Goal: Task Accomplishment & Management: Manage account settings

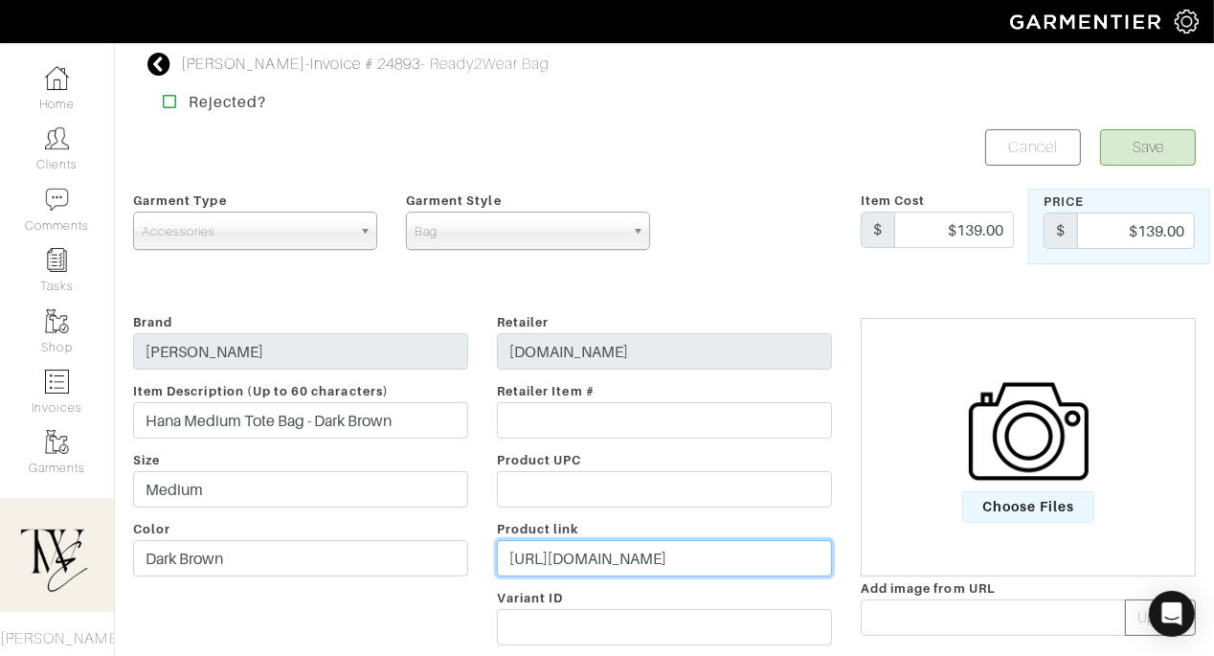
click at [594, 566] on input "https://www.jwpei.com/products/hana-medium-tote-bag-dark-brown?variant=43298261…" at bounding box center [664, 558] width 335 height 36
paste input "go.shopmy.us/p-27878163"
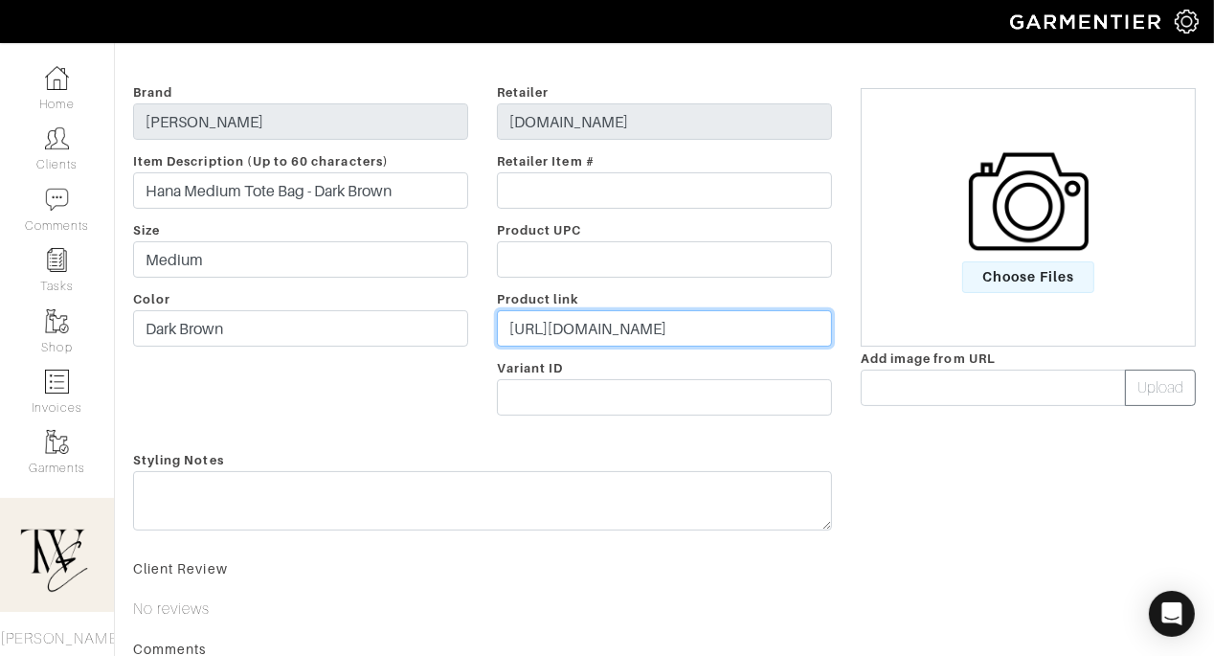
type input "https://go.shopmy.us/p-27878163"
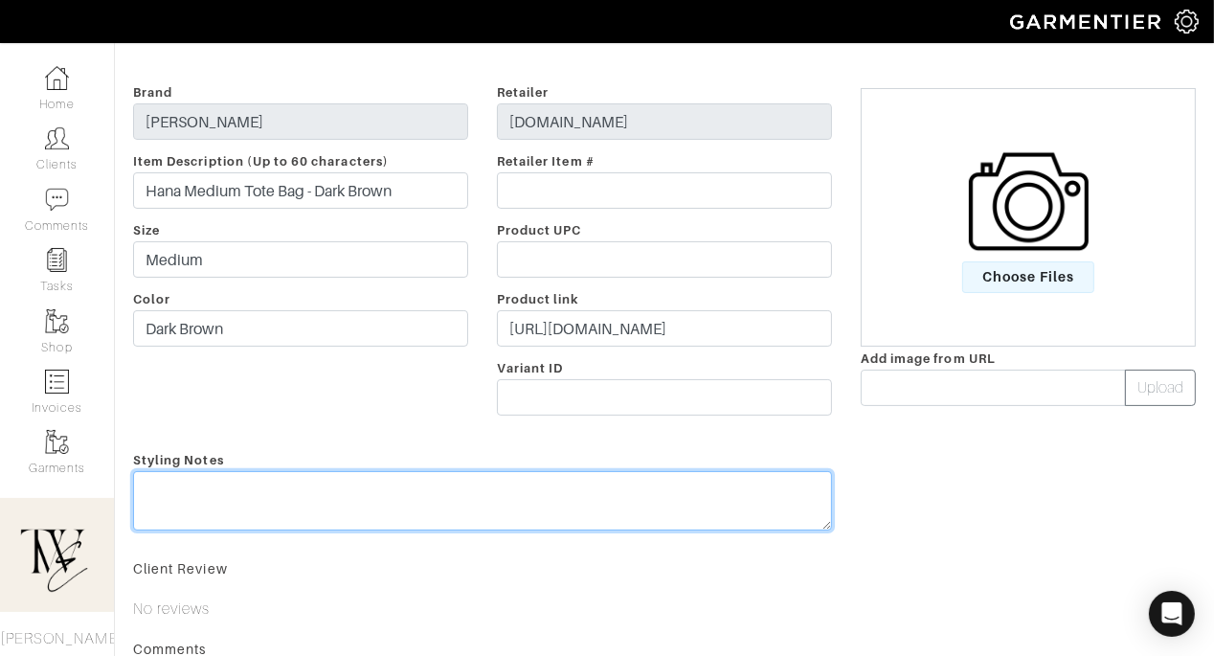
click at [559, 482] on div "Styling Notes" at bounding box center [483, 494] width 728 height 92
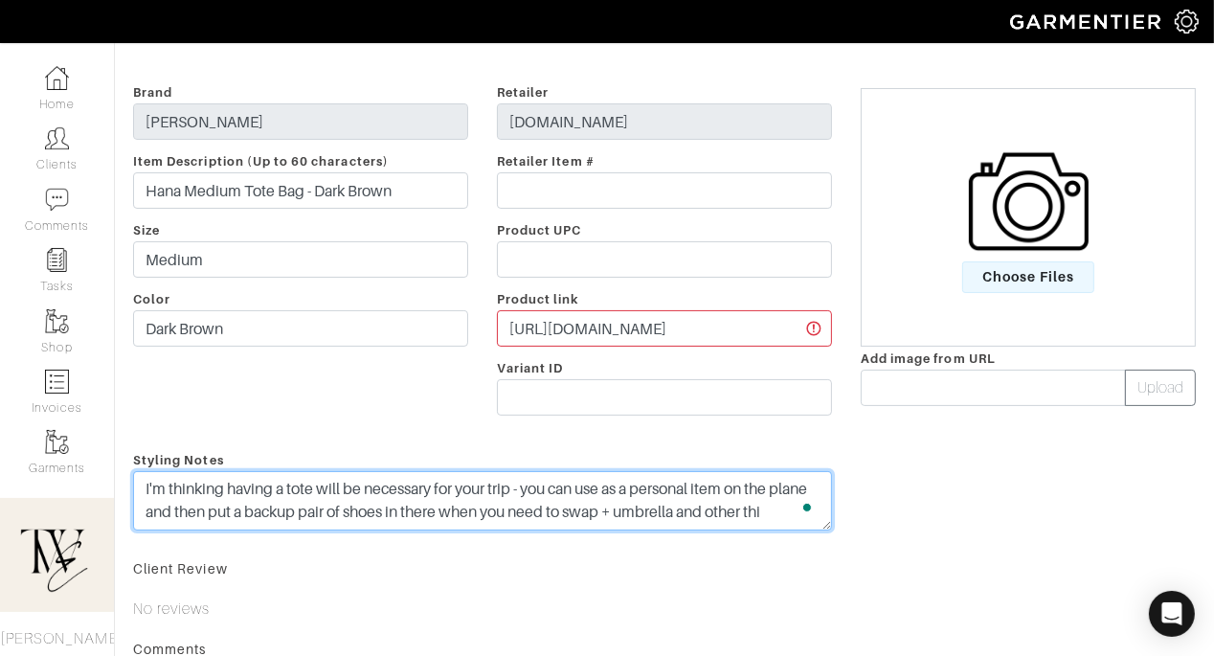
scroll to position [14, 0]
type textarea "I'm thinking having a tote will be necessary for your trip - you can use as a p…"
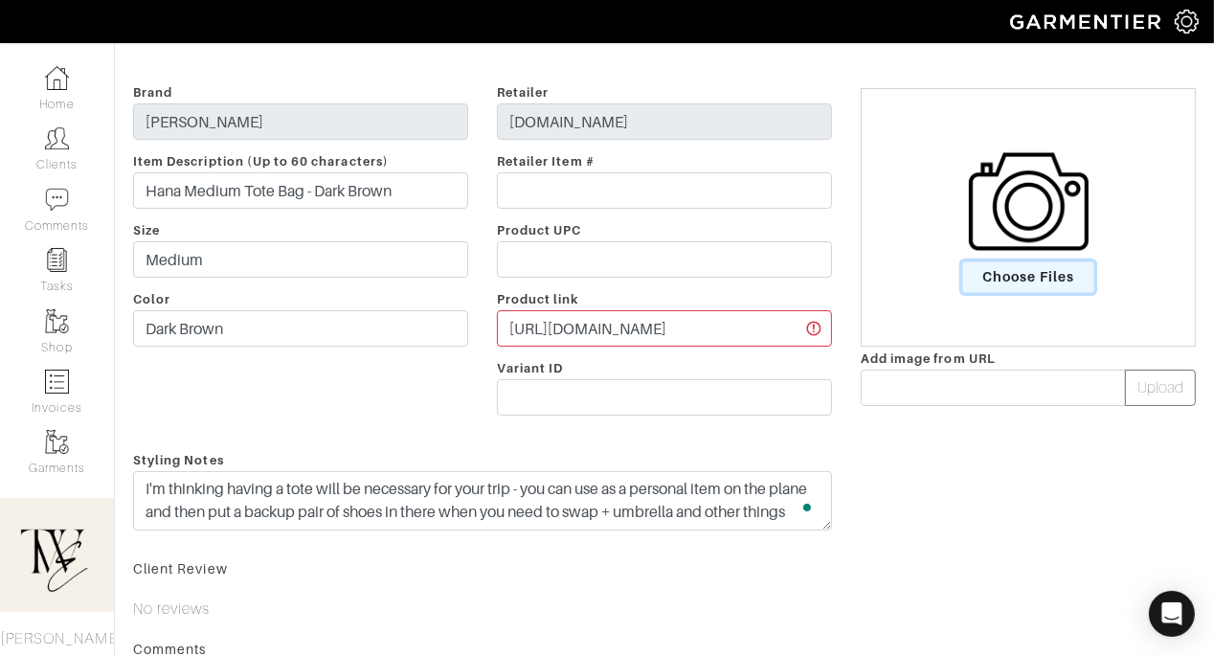
click at [984, 283] on span "Choose Files" at bounding box center [1028, 277] width 133 height 32
click at [0, 0] on input "Choose Files" at bounding box center [0, 0] width 0 height 0
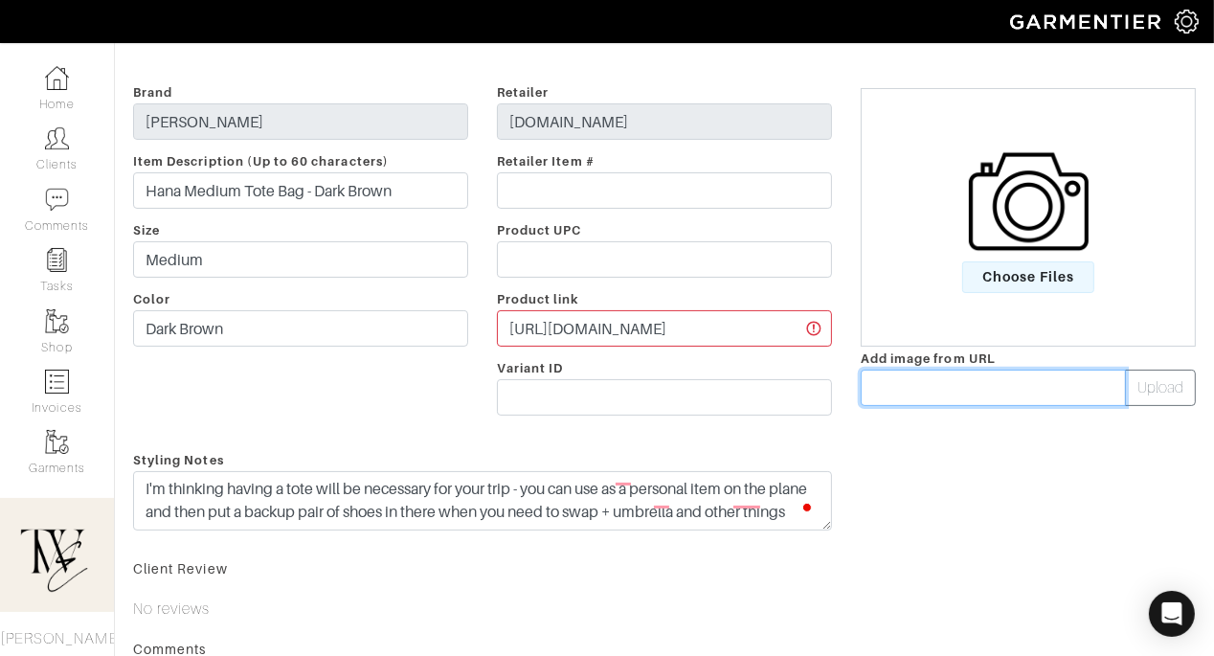
click at [925, 385] on input "text" at bounding box center [993, 388] width 265 height 36
paste input "https://encrypted-tbn1.gstatic.com/shopping?q=tbn:ANd9GcSzlyaC92RQBUzRB8eXEvW7k…"
type input "https://encrypted-tbn1.gstatic.com/shopping?q=tbn:ANd9GcSzlyaC92RQBUzRB8eXEvW7k…"
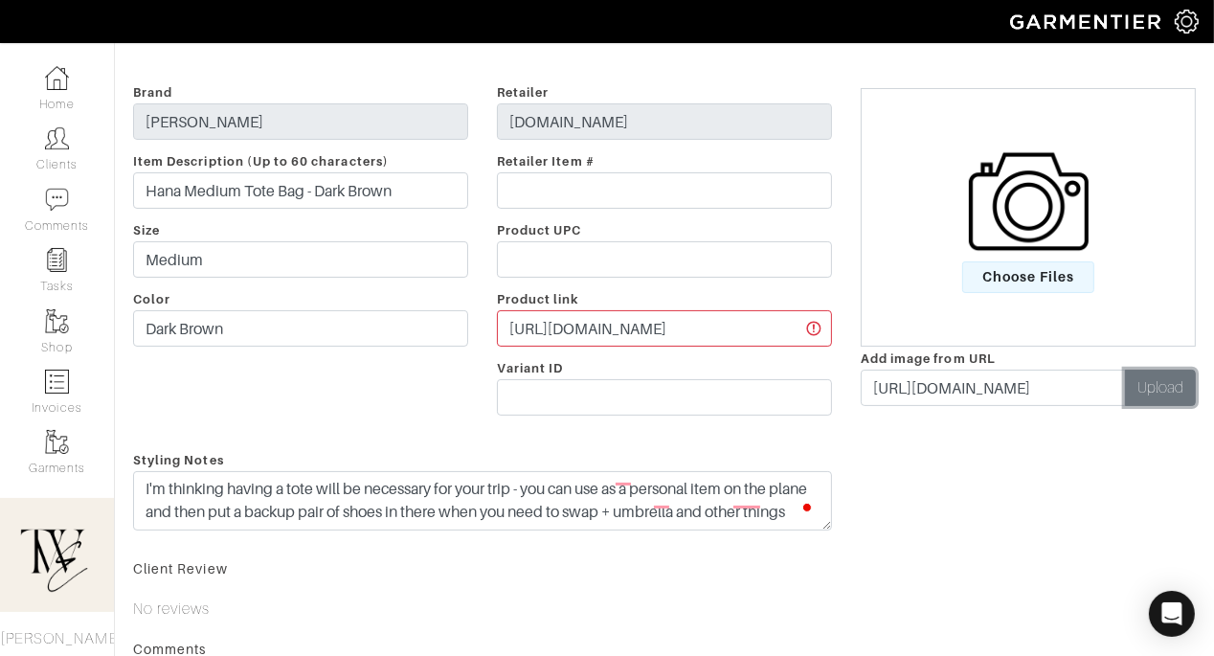
click at [1178, 398] on button "Upload" at bounding box center [1160, 388] width 71 height 36
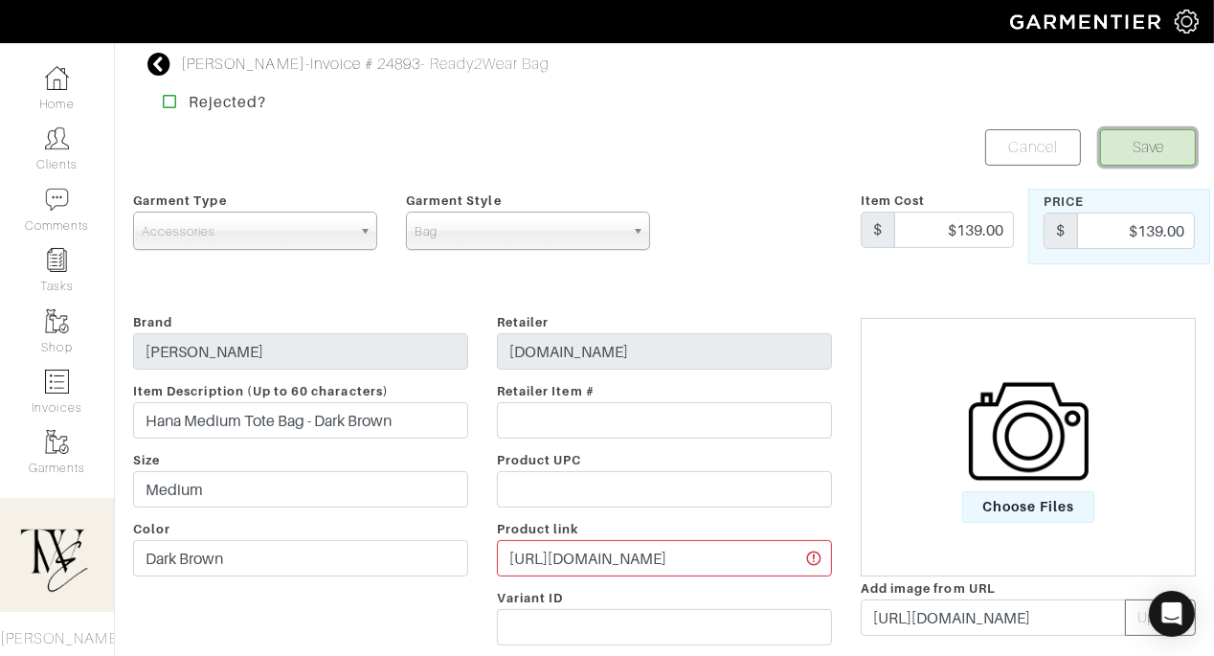
click at [1156, 150] on button "Save" at bounding box center [1148, 147] width 96 height 36
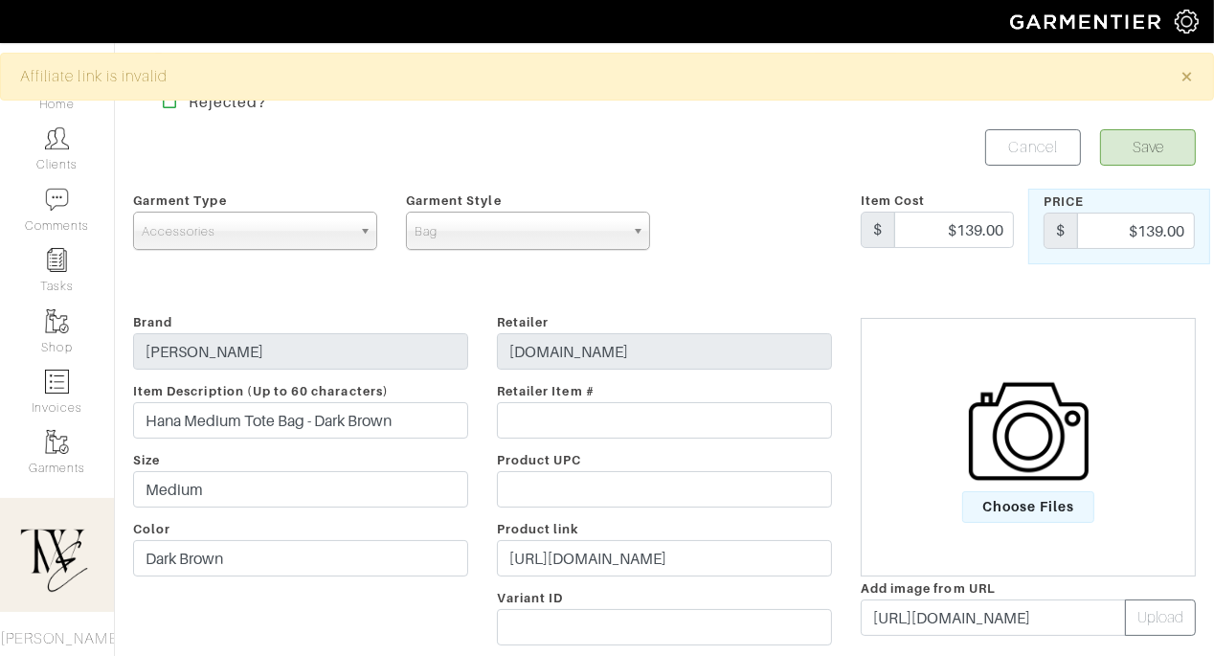
scroll to position [292, 0]
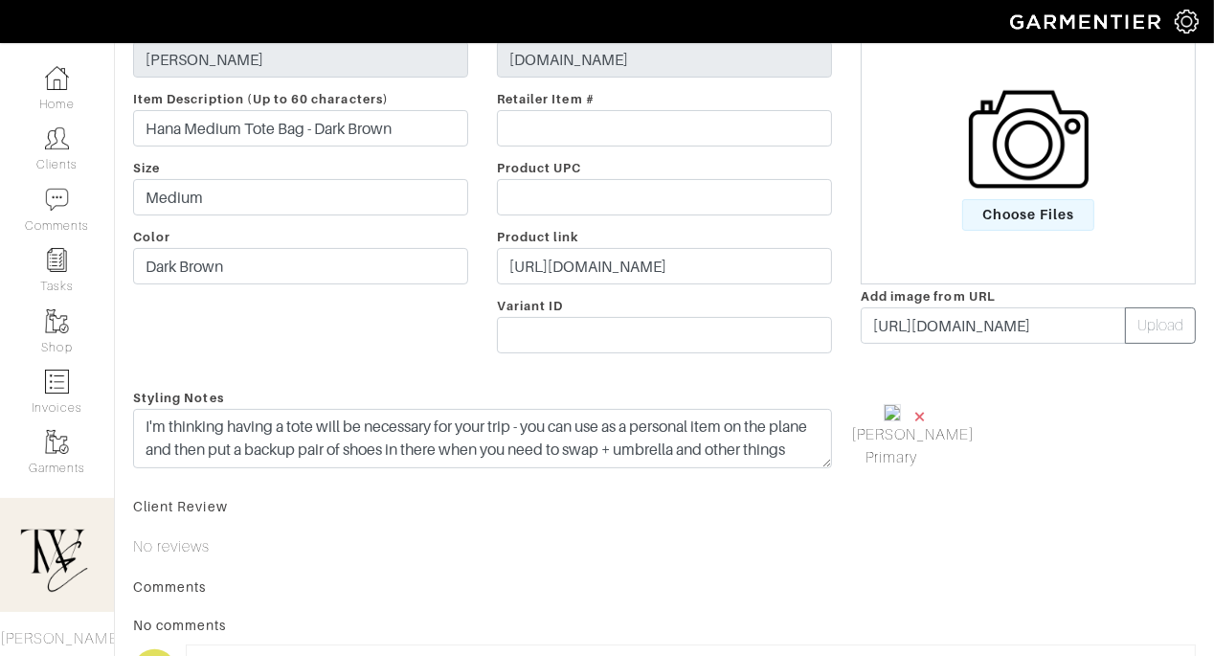
click at [922, 410] on span "×" at bounding box center [919, 416] width 15 height 26
click at [910, 318] on input "https://encrypted-tbn1.gstatic.com/shopping?q=tbn:ANd9GcSzlyaC92RQBUzRB8eXEvW7k…" at bounding box center [993, 325] width 265 height 36
click at [992, 227] on span "Choose Files" at bounding box center [1028, 215] width 133 height 32
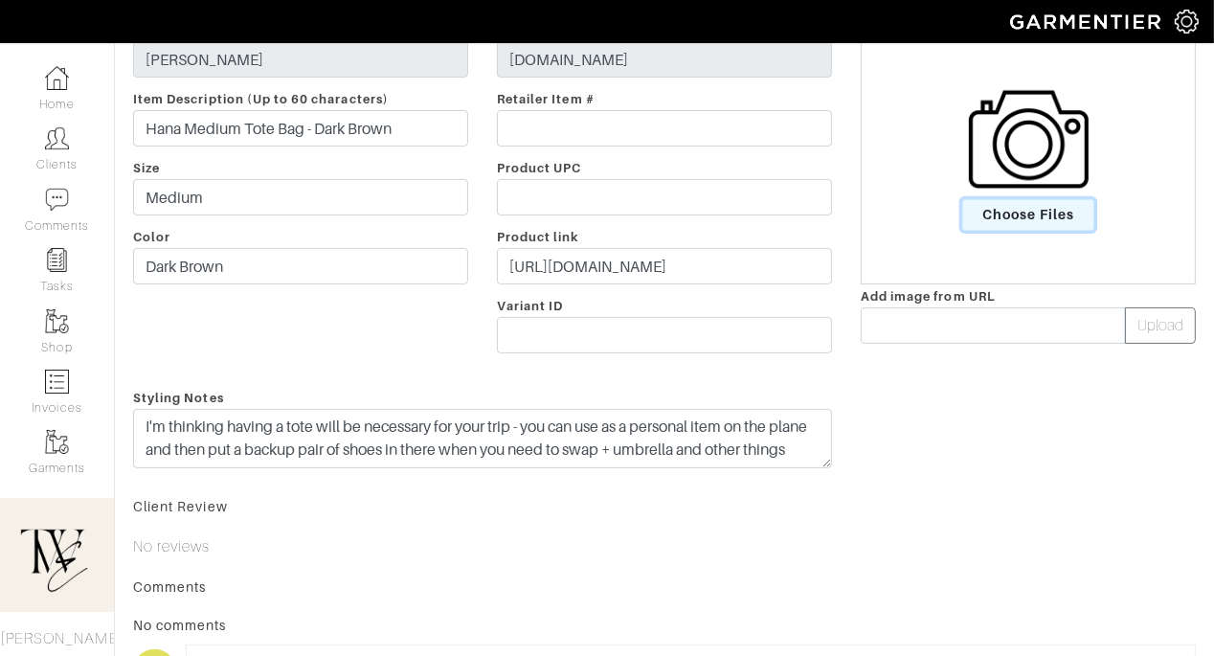
click at [0, 0] on input "Choose Files" at bounding box center [0, 0] width 0 height 0
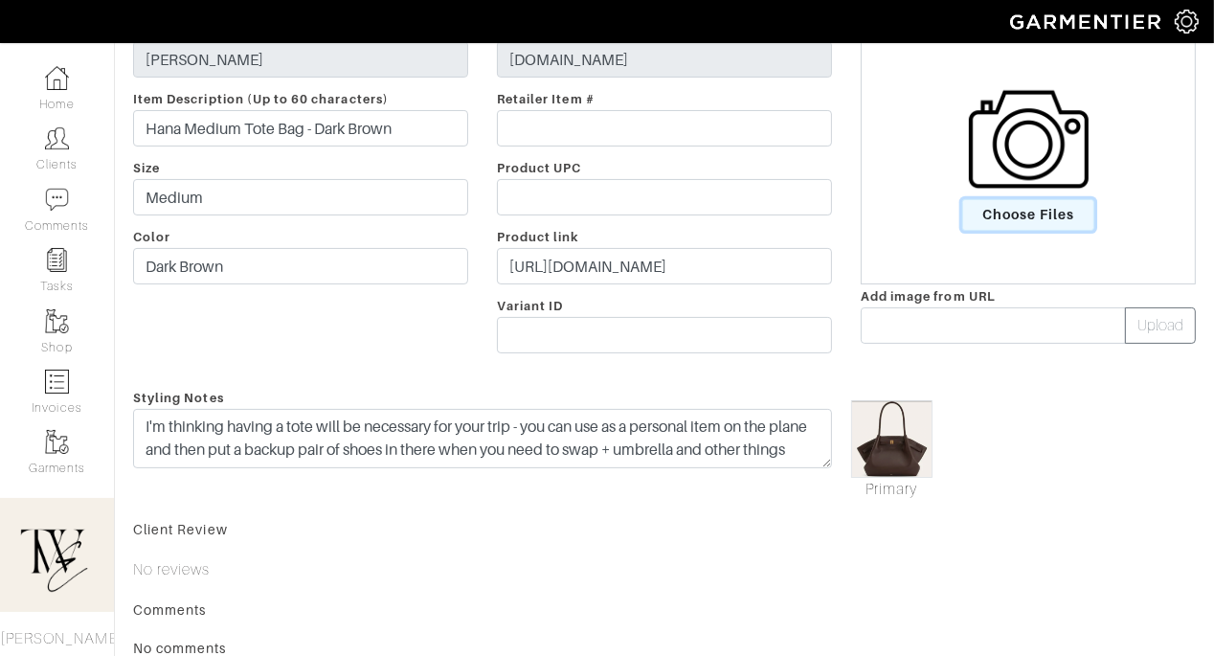
scroll to position [0, 0]
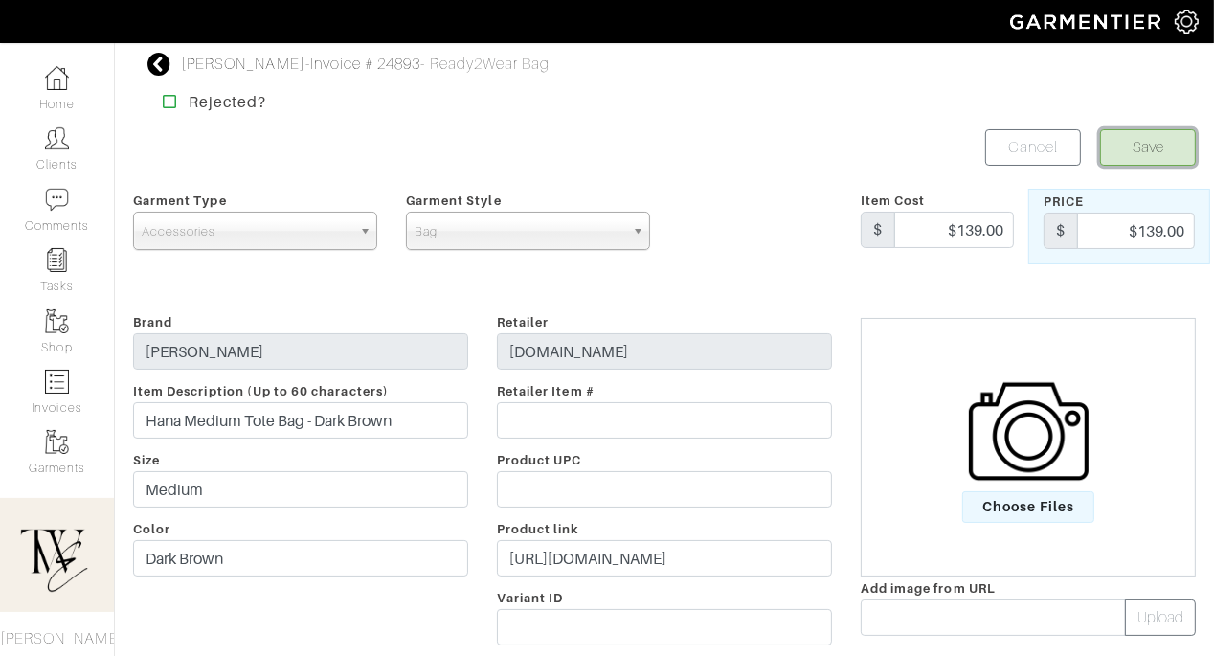
click at [1119, 137] on button "Save" at bounding box center [1148, 147] width 96 height 36
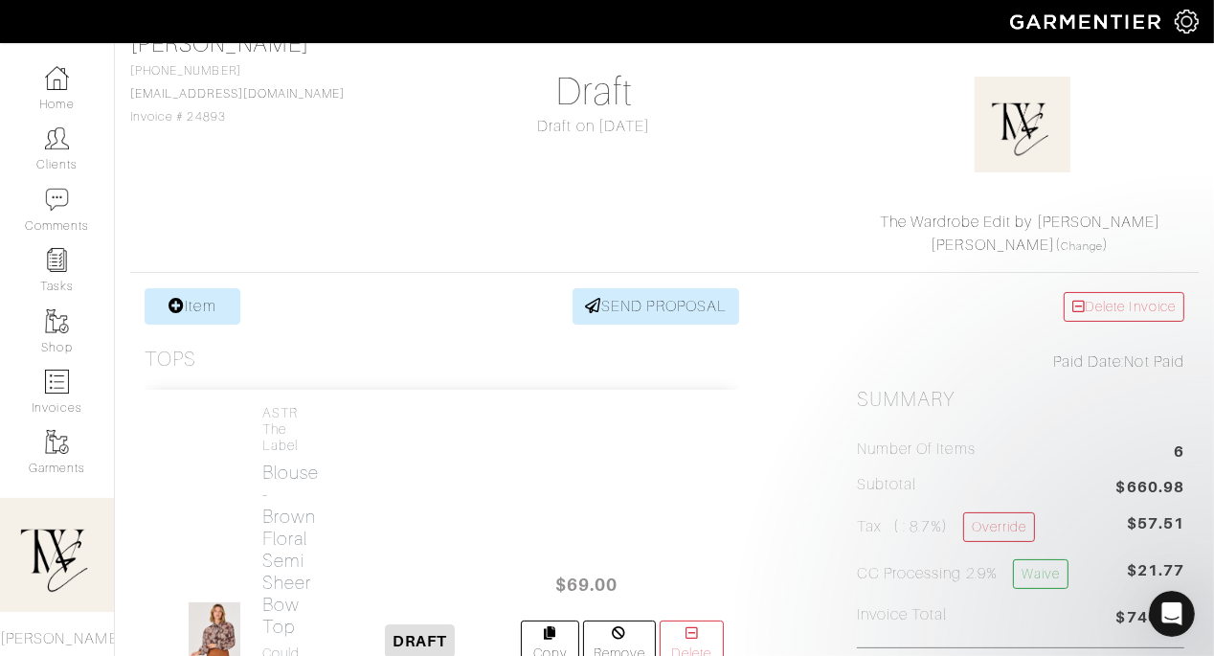
scroll to position [444, 0]
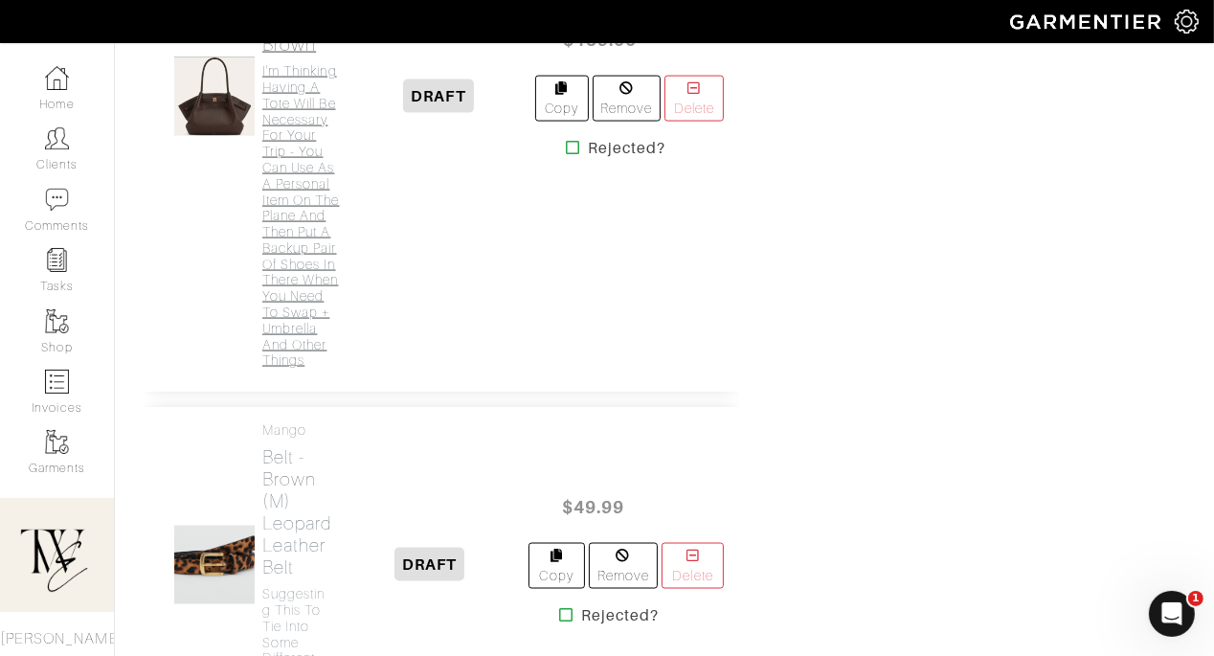
scroll to position [2359, 0]
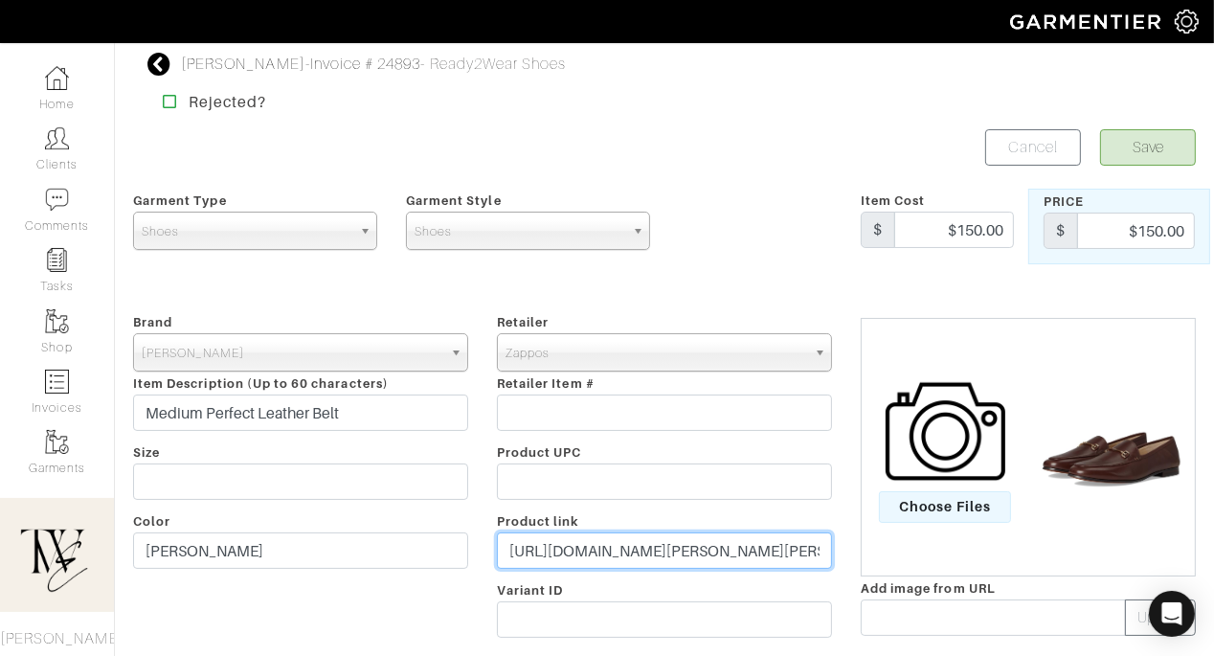
click at [623, 553] on input "https://www.zappos.com/p/womens-sam-edelman-loraine-terazzo-brown/product/88286…" at bounding box center [664, 550] width 335 height 36
paste input "go.shopmy.us/p-27879217"
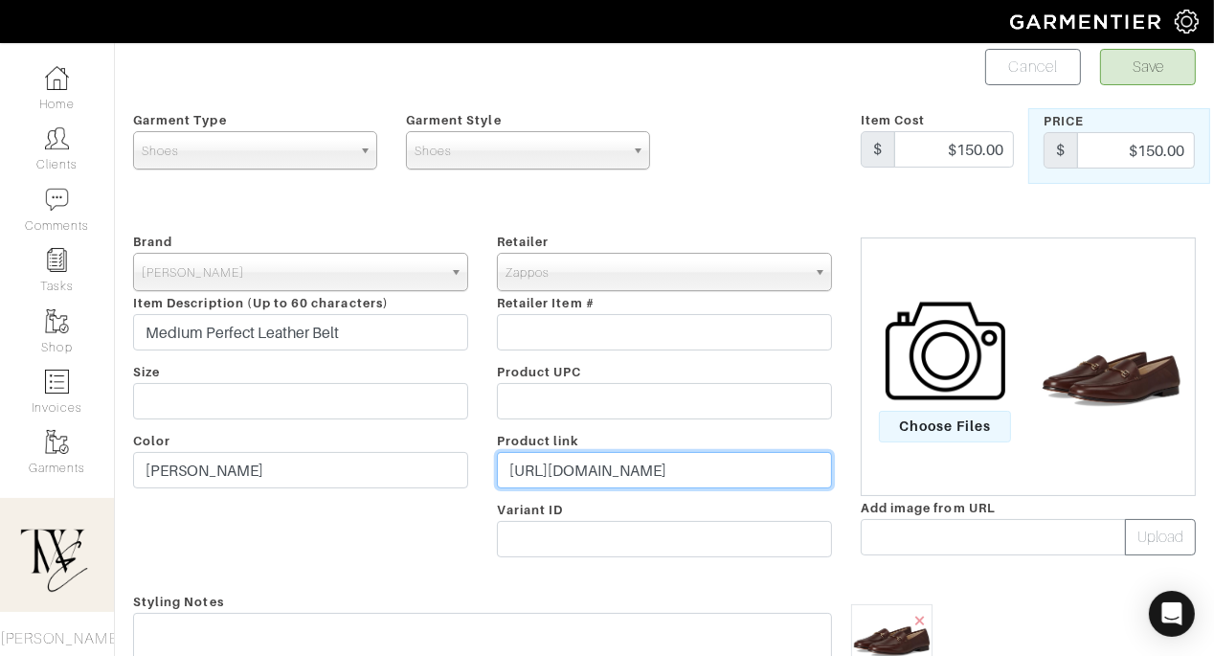
scroll to position [177, 0]
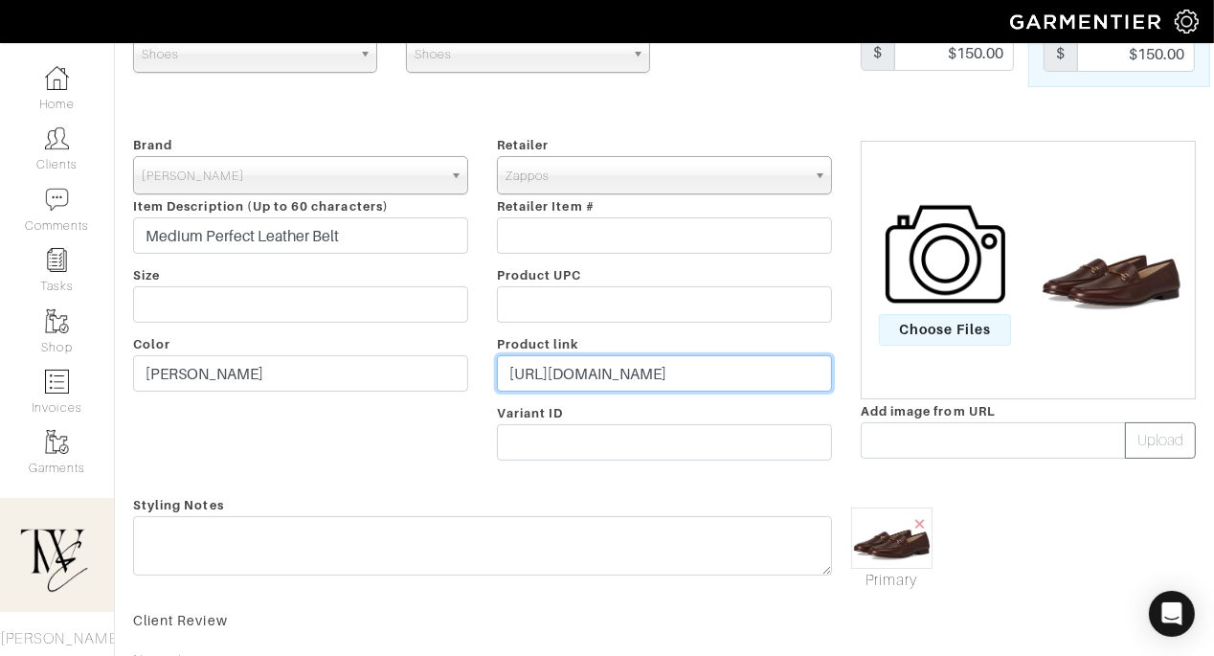
type input "https://go.shopmy.us/p-27879217"
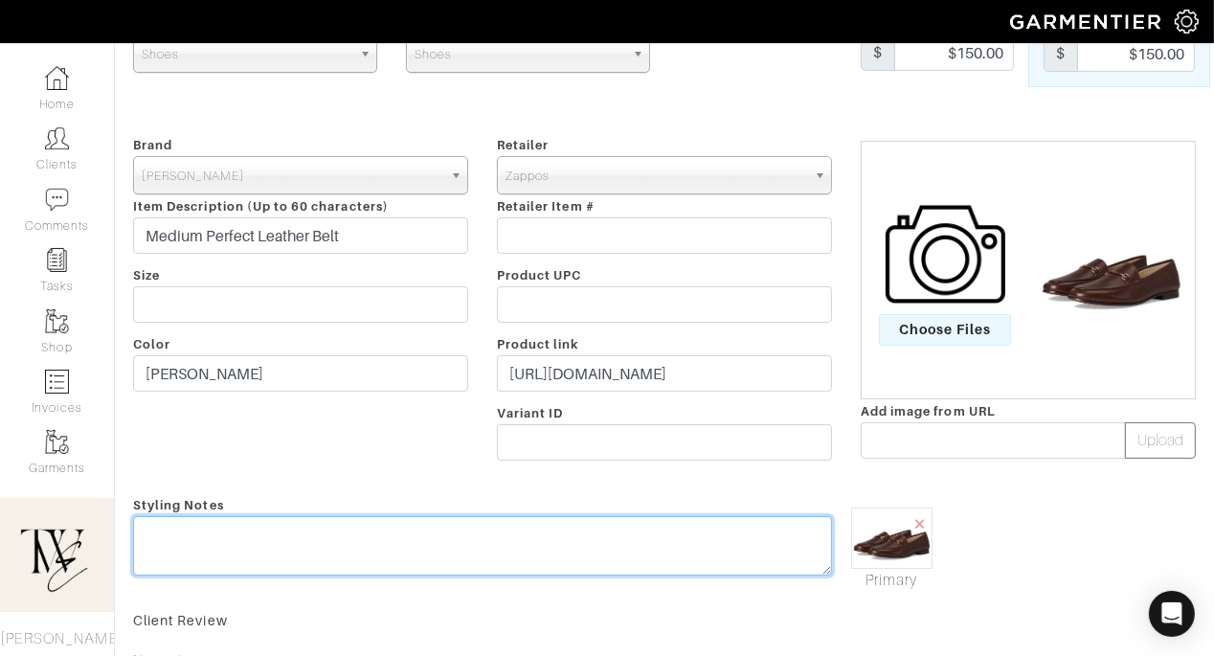
click at [592, 552] on textarea at bounding box center [482, 545] width 699 height 59
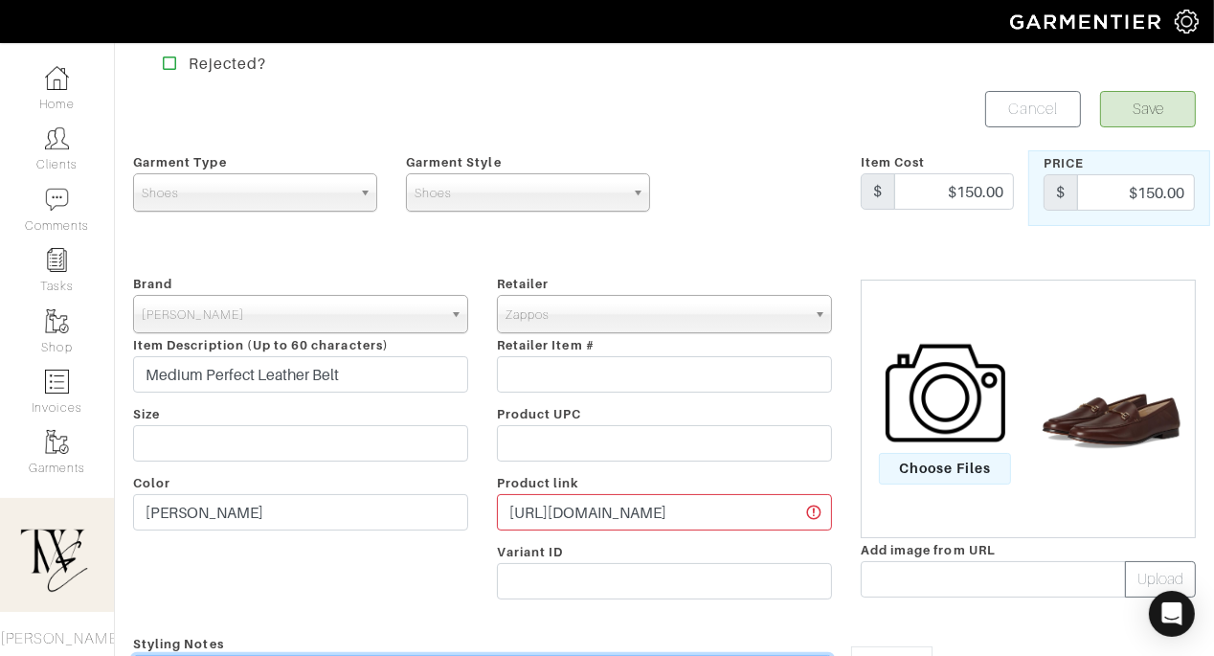
scroll to position [0, 0]
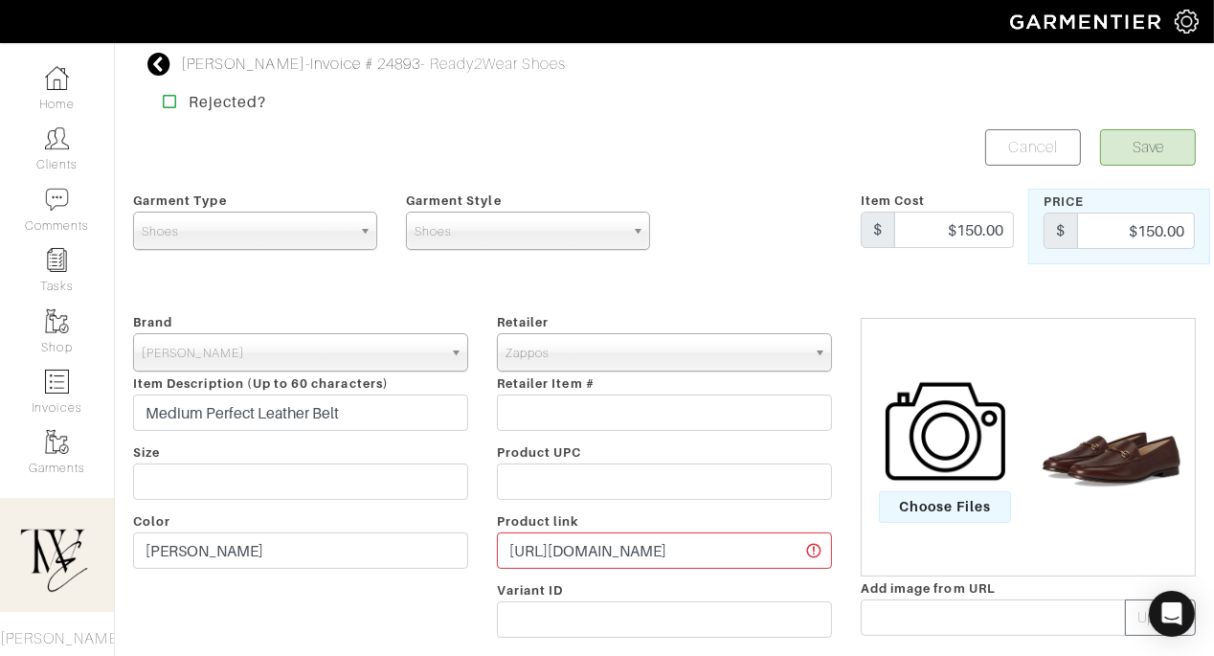
type textarea "Refer to guide for these! I think we can get away without having them if we com…"
click at [1162, 162] on button "Save" at bounding box center [1148, 147] width 96 height 36
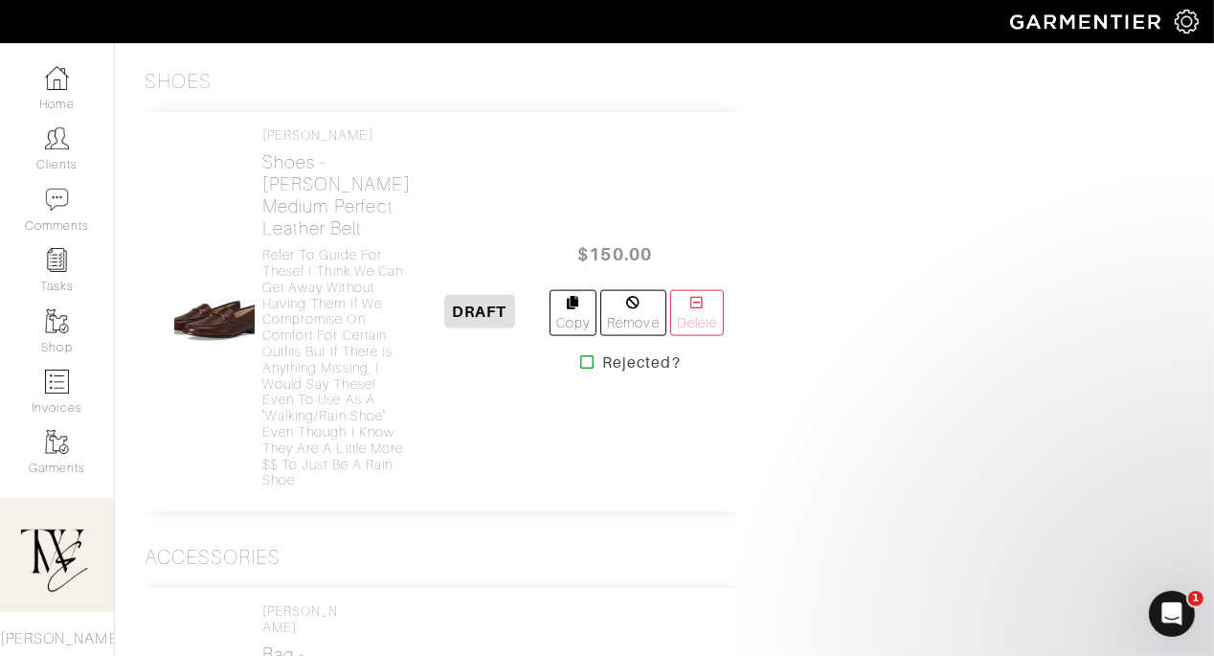
scroll to position [2186, 0]
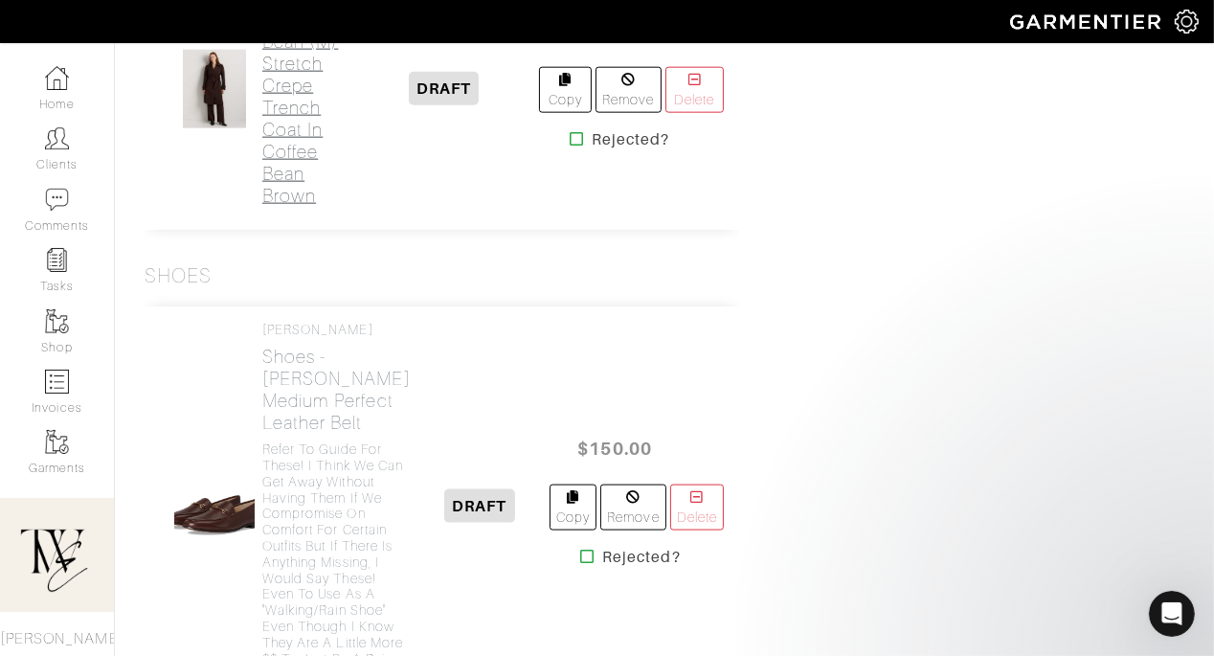
click at [266, 207] on h2 "Outerwear - Coffee Bean (M) Stretch Crepe Trench Coat in Coffee Bean Brown" at bounding box center [305, 97] width 87 height 220
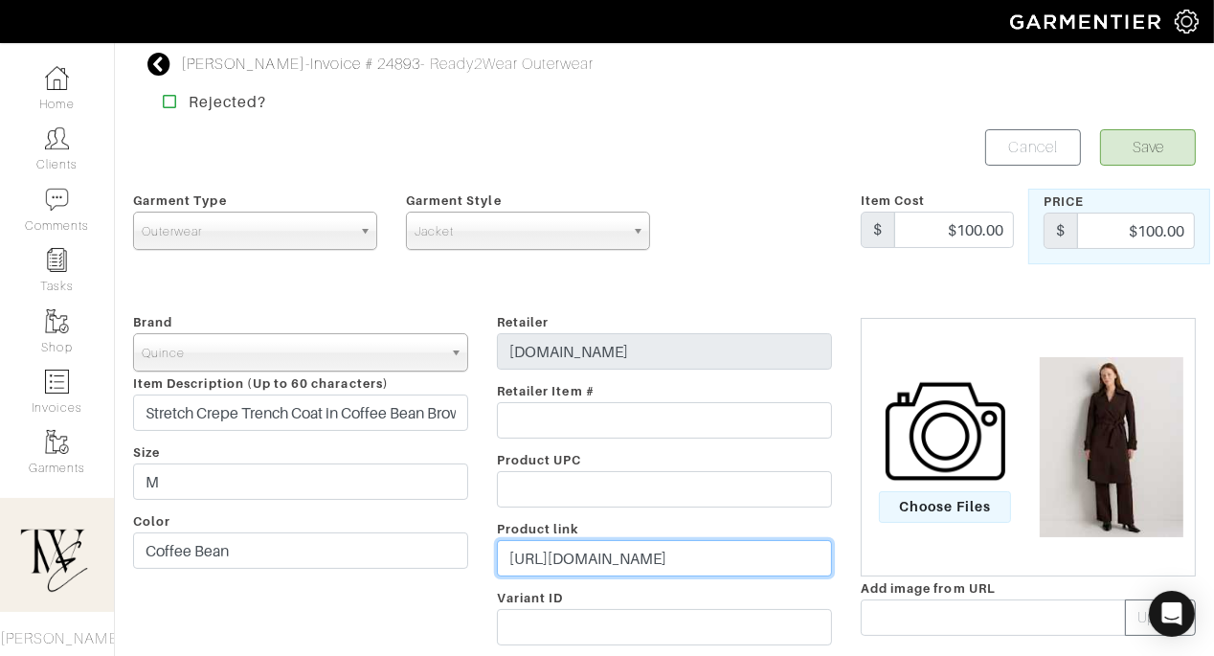
click at [596, 549] on input "[URL][DOMAIN_NAME]" at bounding box center [664, 558] width 335 height 36
paste input "[DOMAIN_NAME][URL]"
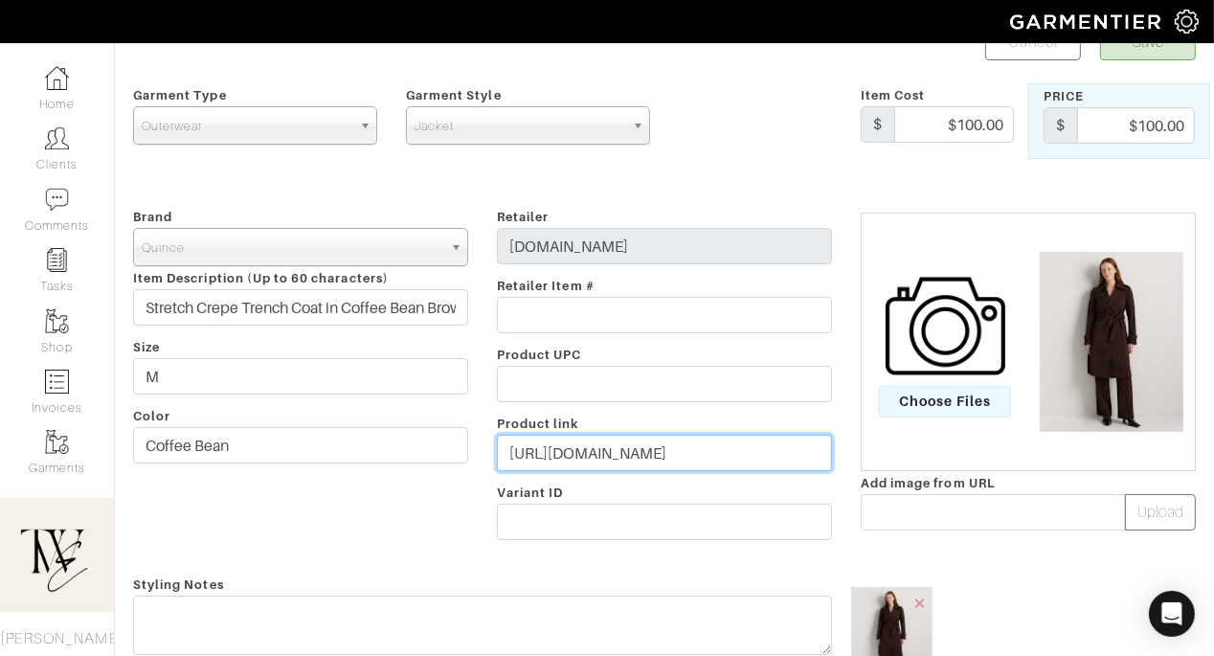
scroll to position [206, 0]
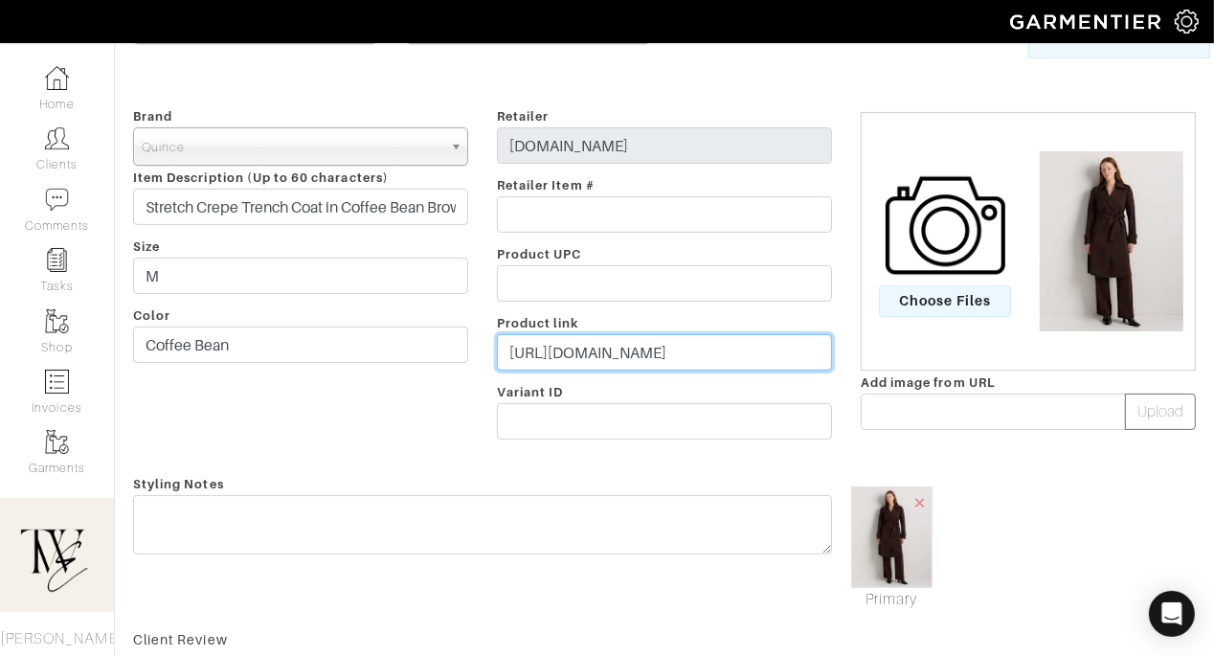
type input "[URL][DOMAIN_NAME]"
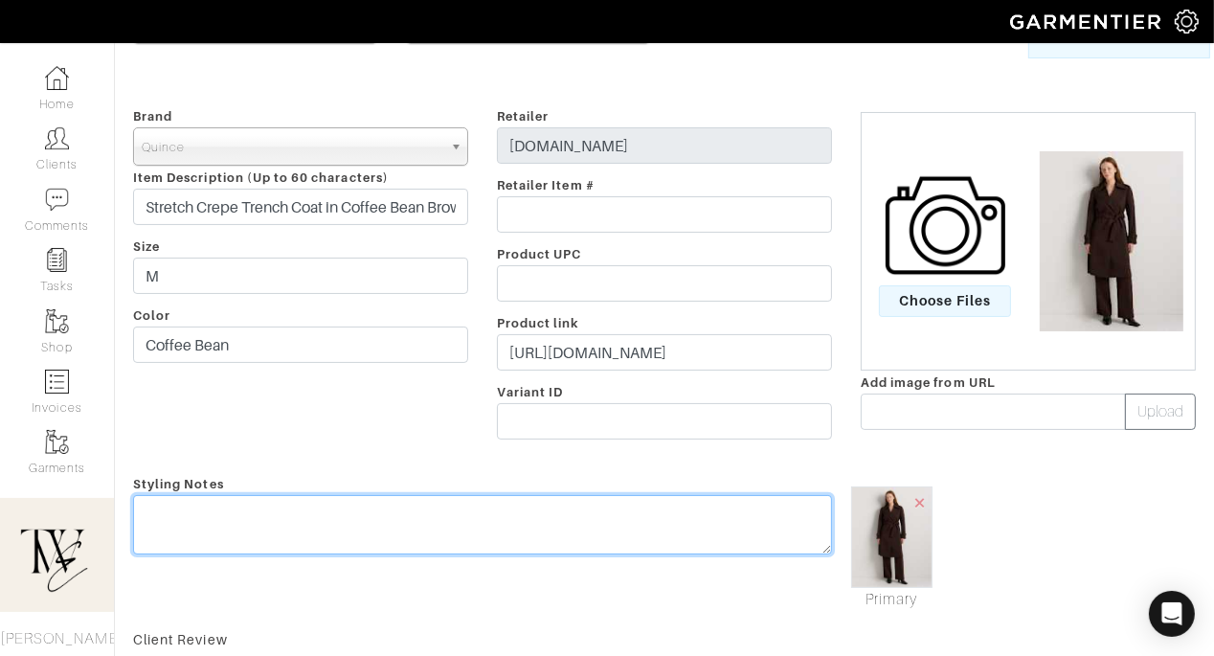
click at [577, 514] on div "Styling Notes" at bounding box center [483, 541] width 728 height 139
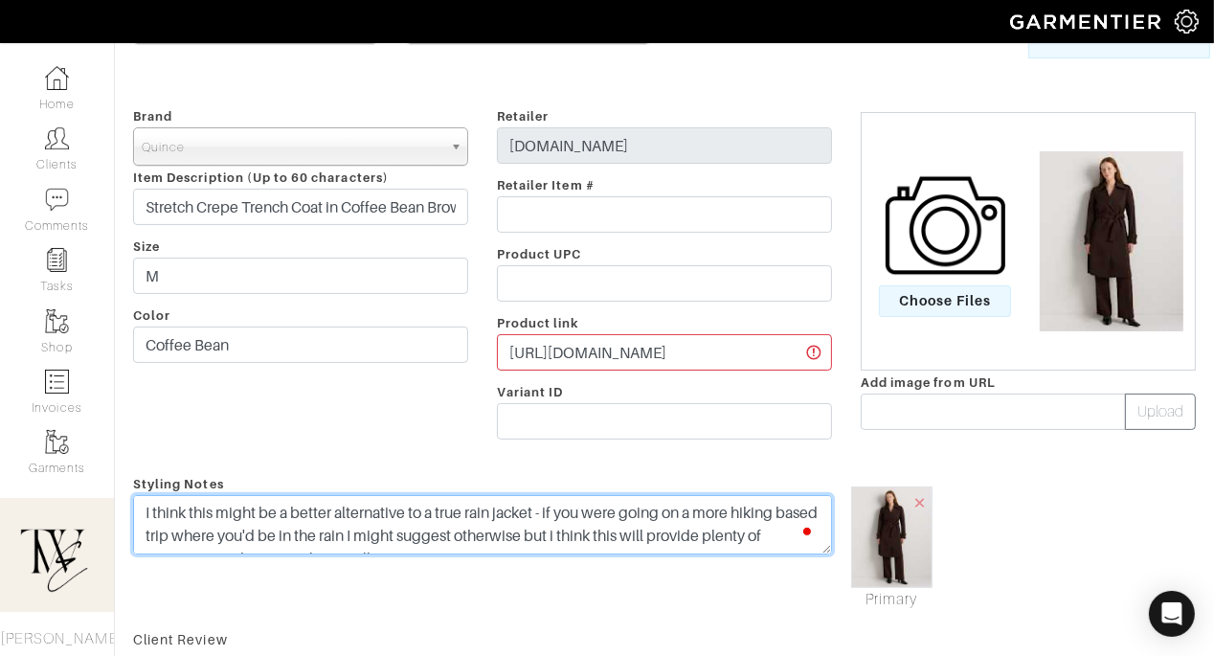
scroll to position [0, 0]
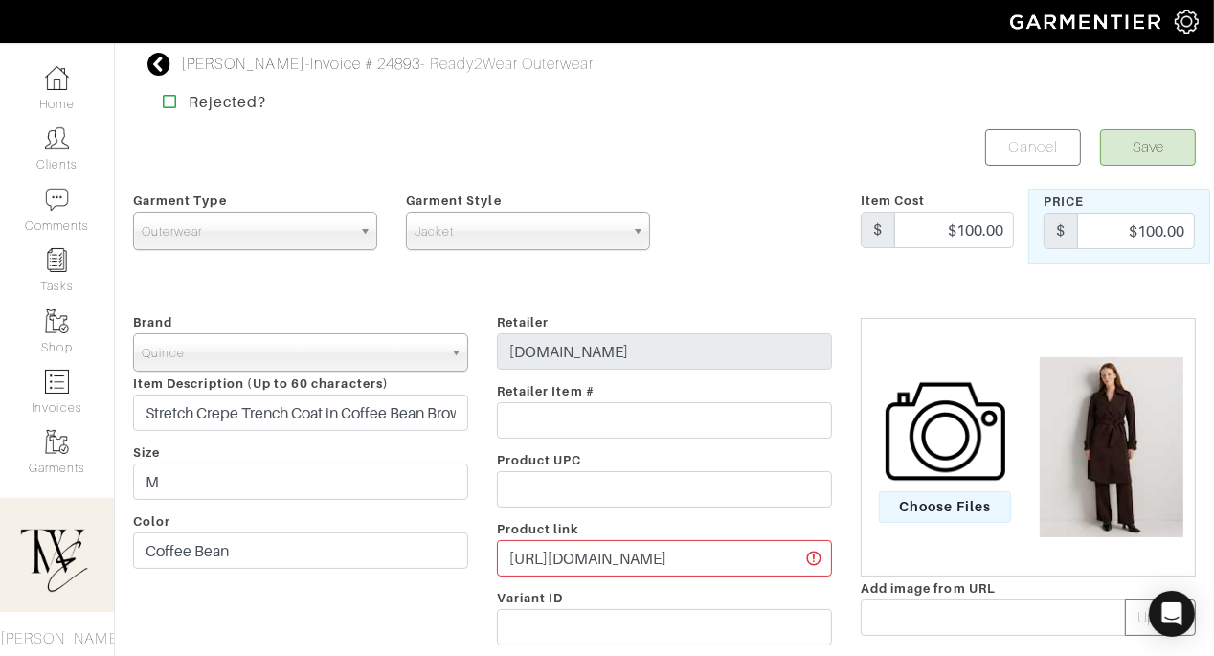
type textarea "I think this might be a better alternative to a true rain jacket - if you were …"
click at [1137, 154] on button "Save" at bounding box center [1148, 147] width 96 height 36
